Goal: Transaction & Acquisition: Purchase product/service

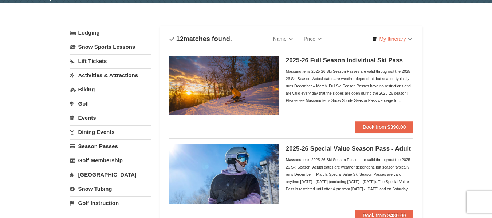
scroll to position [23, 0]
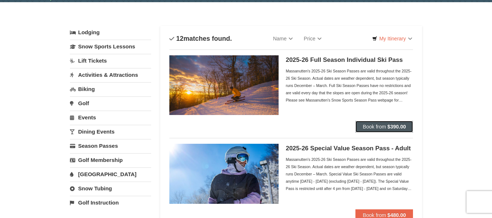
click at [375, 123] on button "Book from $390.00" at bounding box center [385, 127] width 58 height 12
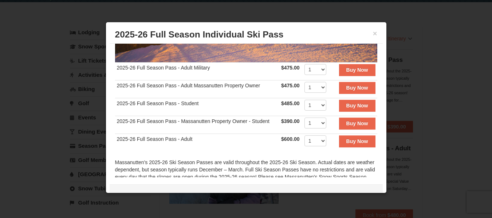
scroll to position [131, 0]
click at [347, 102] on strong "Buy Now" at bounding box center [358, 105] width 22 height 6
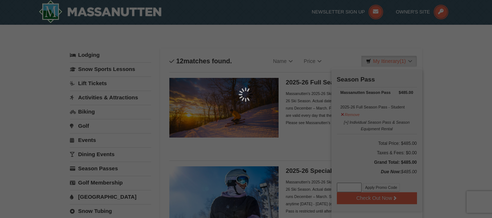
scroll to position [2, 0]
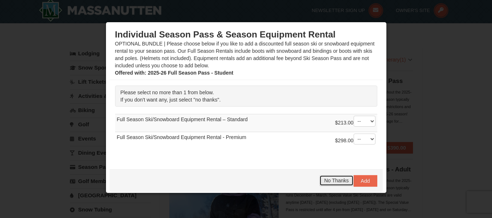
click at [329, 181] on span "No Thanks" at bounding box center [336, 181] width 24 height 6
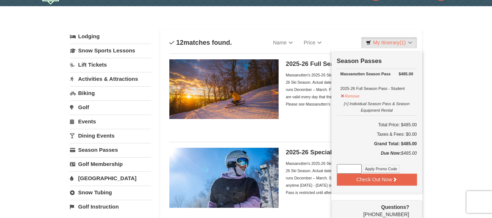
scroll to position [20, 0]
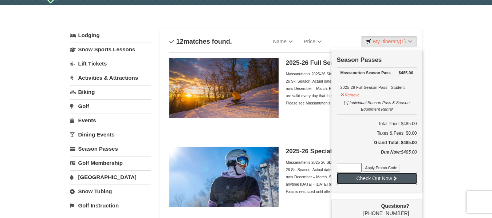
click at [372, 179] on button "Check Out Now" at bounding box center [377, 179] width 80 height 12
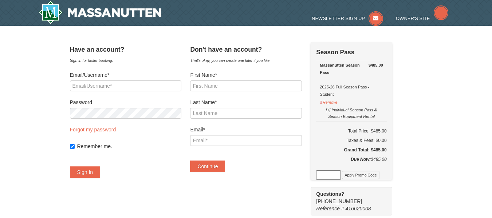
select select "10"
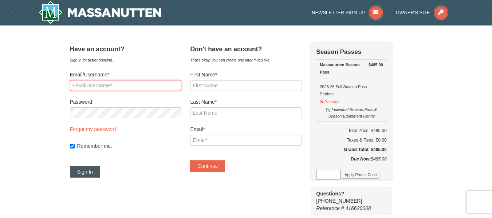
type input "[EMAIL_ADDRESS][DOMAIN_NAME]"
click at [90, 170] on button "Sign In" at bounding box center [85, 172] width 31 height 12
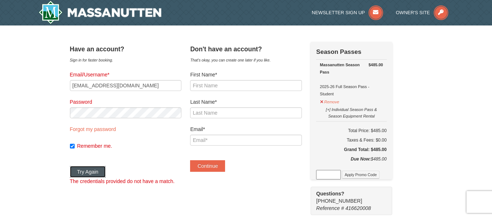
click at [99, 170] on button "Try Again" at bounding box center [88, 172] width 36 height 12
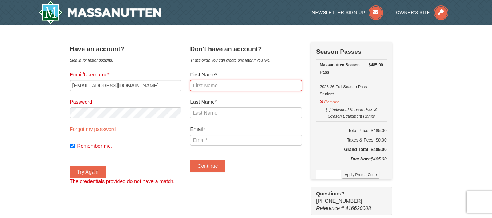
click at [227, 87] on input "First Name*" at bounding box center [246, 85] width 112 height 11
type input "Jackson"
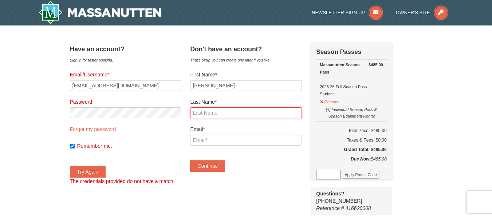
type input "Slusher"
type input "jacksonslusher505@gmail.com"
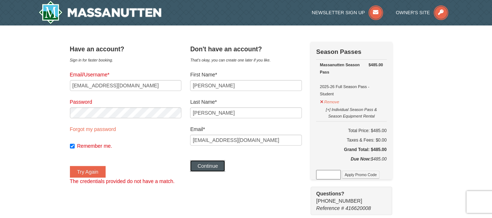
click at [217, 168] on button "Continue" at bounding box center [207, 166] width 35 height 12
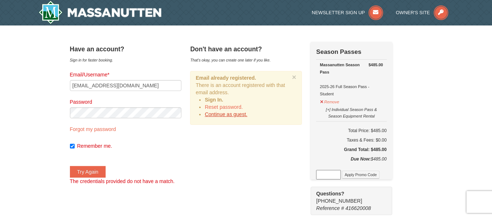
click at [236, 115] on link "Continue as guest." at bounding box center [226, 115] width 43 height 6
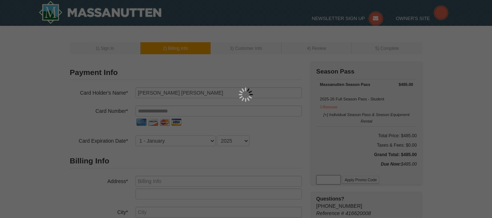
select select "10"
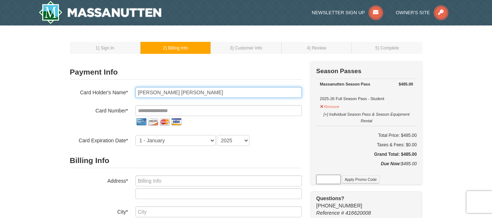
click at [157, 93] on input "[PERSON_NAME] [PERSON_NAME]" at bounding box center [219, 92] width 167 height 11
type input "Sarah Slusher"
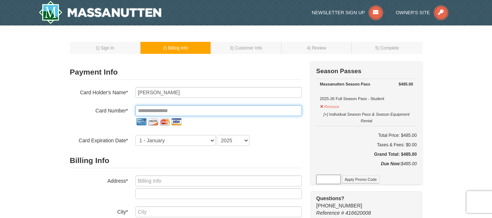
click at [150, 109] on input "tel" at bounding box center [219, 110] width 167 height 11
type input "**********"
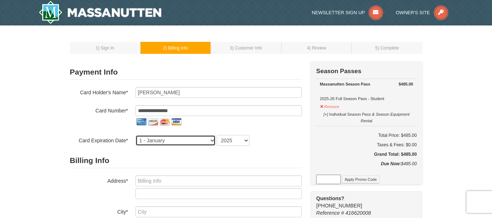
select select "2"
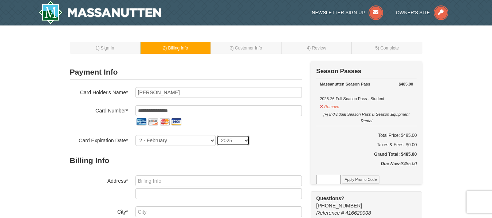
select select "2028"
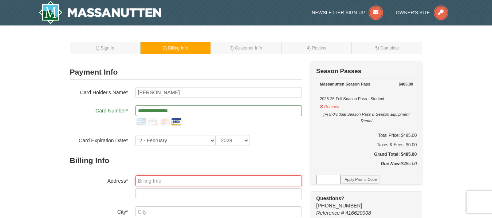
click at [160, 182] on input "text" at bounding box center [219, 181] width 167 height 11
type input "10945 Nuckols Road Unit 1351"
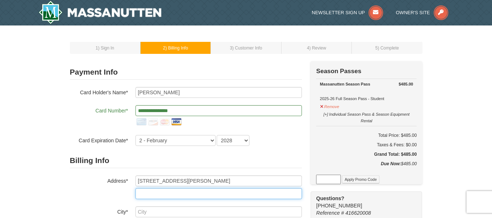
type input "1351"
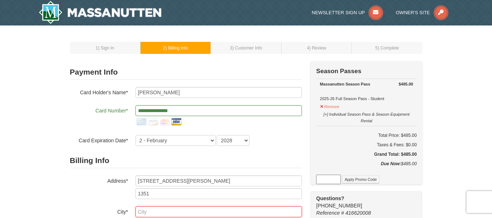
type input "Glen Allen"
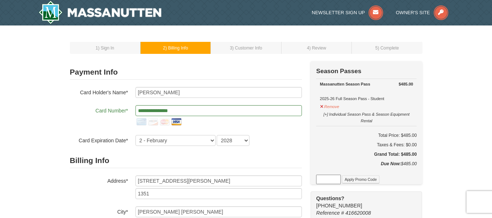
select select "VA"
type input "23060"
type input "516"
type input "316"
type input "8702"
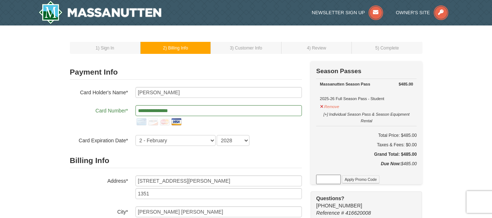
type input "gourmetgivingbysarah@gmail.com"
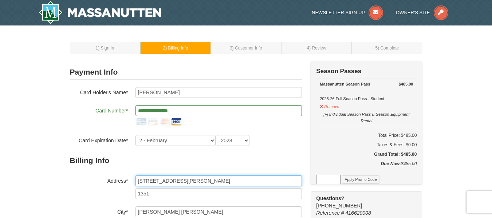
scroll to position [36, 0]
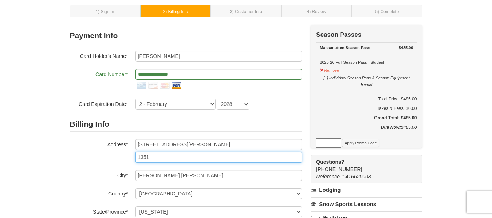
click at [154, 159] on input "1351" at bounding box center [219, 157] width 167 height 11
type input "1"
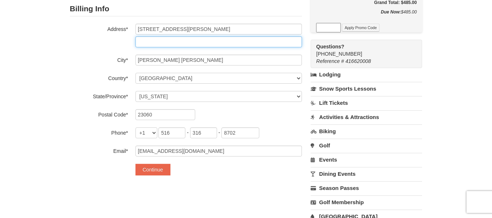
scroll to position [185, 0]
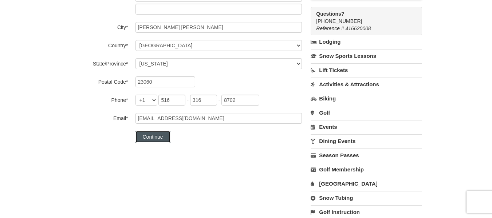
click at [155, 137] on button "Continue" at bounding box center [153, 137] width 35 height 12
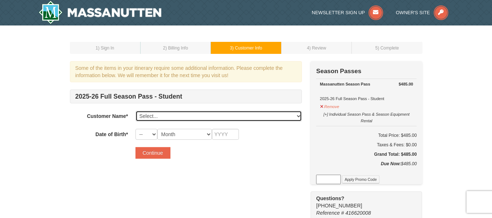
click at [163, 114] on select "Select... Jackson Slusher Add New..." at bounding box center [219, 116] width 167 height 11
select select "28367276"
click at [136, 111] on select "Select... Jackson Slusher Add New..." at bounding box center [219, 116] width 167 height 11
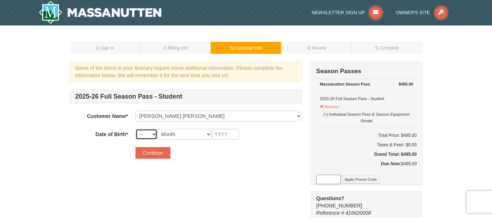
click at [150, 137] on select "-- 01 02 03 04 05 06 07 08 09 10 11 12 13 14 15 16 17 18 19 20 21 22 23 24 25 2…" at bounding box center [147, 134] width 22 height 11
click at [136, 129] on select "-- 01 02 03 04 05 06 07 08 09 10 11 12 13 14 15 16 17 18 19 20 21 22 23 24 25 2…" at bounding box center [147, 134] width 22 height 11
click at [174, 135] on select "Month January February March April May June July August September October Novem…" at bounding box center [184, 134] width 55 height 11
click at [149, 135] on select "-- 01 02 03 04 05 06 07 08 09 10 11 12 13 14 15 16 17 18 19 20 21 22 23 24 25 2…" at bounding box center [147, 134] width 22 height 11
select select "17"
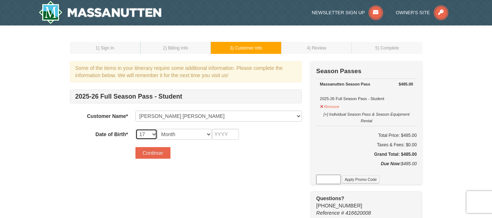
click at [136, 129] on select "-- 01 02 03 04 05 06 07 08 09 10 11 12 13 14 15 16 17 18 19 20 21 22 23 24 25 2…" at bounding box center [147, 134] width 22 height 11
click at [171, 134] on select "Month January February March April May June July August September October Novem…" at bounding box center [184, 134] width 55 height 11
select select "06"
click at [157, 129] on select "Month January February March April May June July August September October Novem…" at bounding box center [184, 134] width 55 height 11
click at [217, 133] on input "text" at bounding box center [225, 134] width 27 height 11
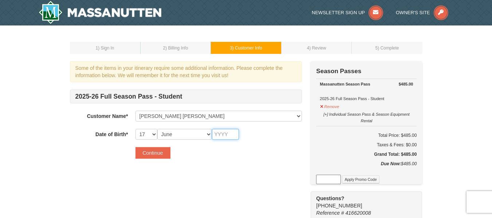
type input "2007"
click at [151, 152] on button "Continue" at bounding box center [153, 153] width 35 height 12
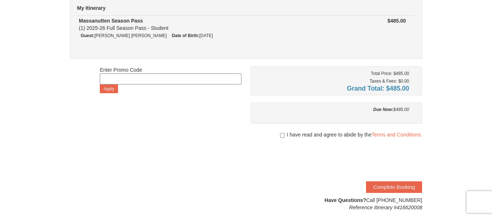
scroll to position [69, 0]
click at [281, 137] on input "checkbox" at bounding box center [282, 135] width 5 height 6
checkbox input "true"
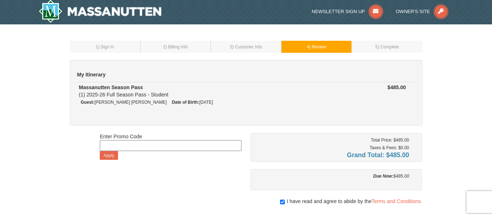
scroll to position [1, 0]
click at [242, 47] on span ") Customer Info" at bounding box center [248, 47] width 30 height 5
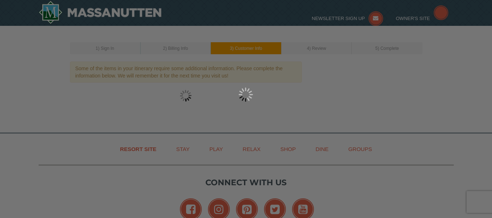
select select "17"
select select "06"
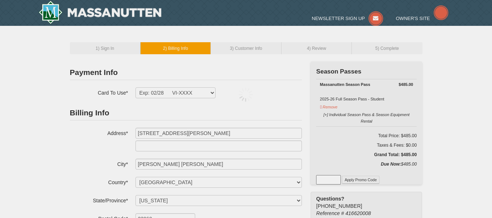
select select "VA"
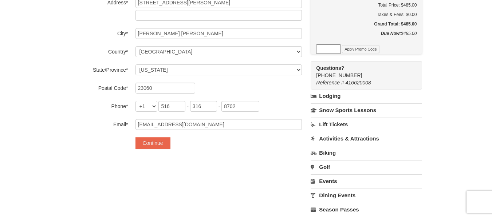
scroll to position [131, 0]
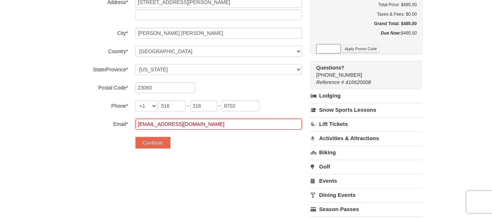
drag, startPoint x: 219, startPoint y: 128, endPoint x: 127, endPoint y: 132, distance: 92.3
click at [127, 132] on form "Payment Info Card To Use* Exp: 02/28 VI-XXXX New Card Are you sure you want to …" at bounding box center [186, 41] width 232 height 215
type input "jacksonslusher505@gmail.com"
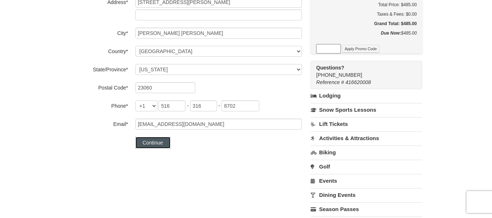
click at [151, 143] on button "Continue" at bounding box center [153, 143] width 35 height 12
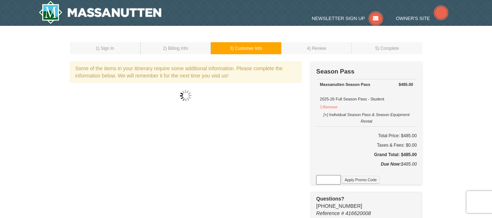
select select "17"
select select "06"
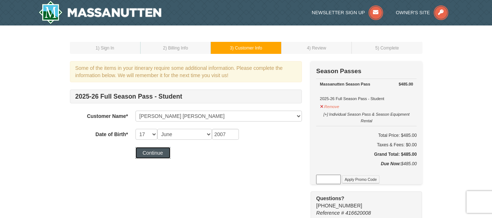
click at [154, 153] on button "Continue" at bounding box center [153, 153] width 35 height 12
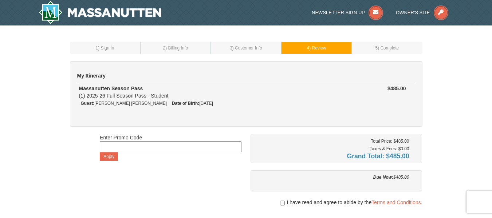
scroll to position [108, 0]
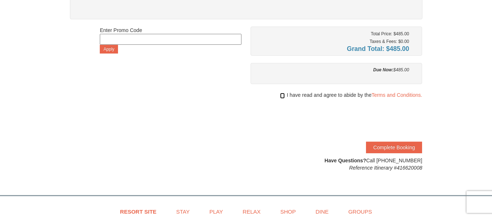
click at [282, 96] on input "checkbox" at bounding box center [282, 96] width 5 height 6
checkbox input "true"
click at [389, 148] on button "Complete Booking" at bounding box center [394, 148] width 56 height 12
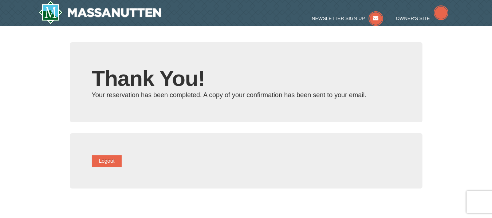
type input "[EMAIL_ADDRESS][DOMAIN_NAME]"
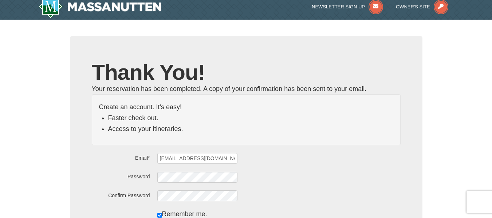
scroll to position [5, 0]
